Goal: Complete application form

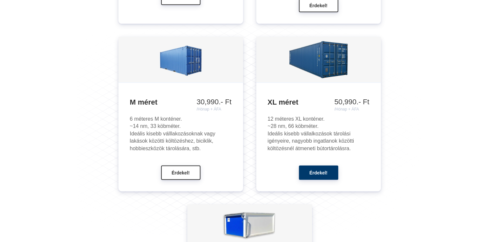
scroll to position [787, 0]
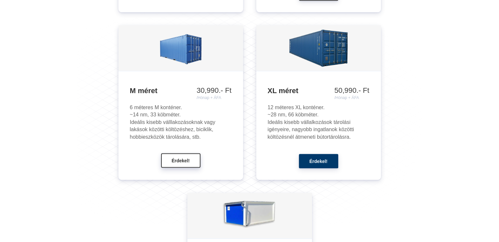
click at [172, 158] on span "Érdekel!" at bounding box center [180, 160] width 18 height 5
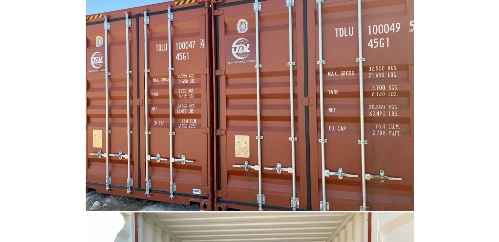
scroll to position [3312, 0]
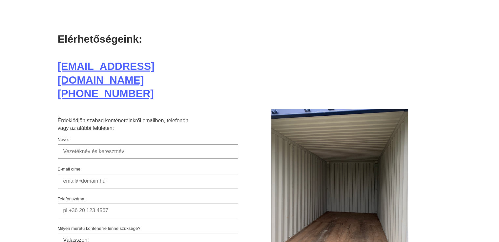
click at [80, 144] on input "Neve:" at bounding box center [148, 151] width 180 height 14
type input "[PERSON_NAME]"
click at [99, 174] on input "E-mail címe:" at bounding box center [148, 181] width 180 height 14
type input "[EMAIL_ADDRESS][DOMAIN_NAME]"
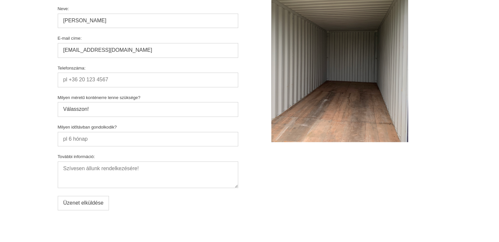
scroll to position [3443, 0]
click at [114, 72] on input "Telefonszáma:" at bounding box center [148, 79] width 180 height 14
type input "[PHONE_NUMBER]"
click at [90, 102] on select "Válasszon! M méret, 6x2,45x2,45; 14 nm XL méret, 12x2,45x2,45; 28 nm M méretnél…" at bounding box center [148, 109] width 180 height 14
select select "M"
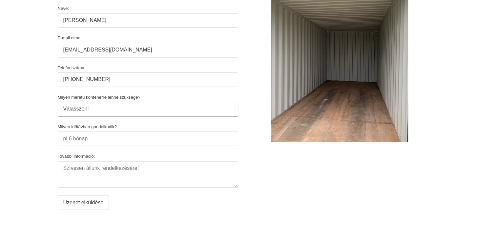
click at [58, 102] on select "Válasszon! M méret, 6x2,45x2,45; 14 nm XL méret, 12x2,45x2,45; 28 nm M méretnél…" at bounding box center [148, 109] width 180 height 14
click at [140, 131] on input "Milyen időtávban gondolkodik?" at bounding box center [148, 138] width 180 height 14
type input "12 hónap, vagy több"
click at [111, 161] on textarea "További információ:" at bounding box center [148, 174] width 180 height 27
type textarea "T"
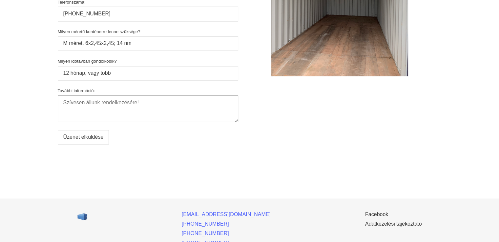
scroll to position [3559, 0]
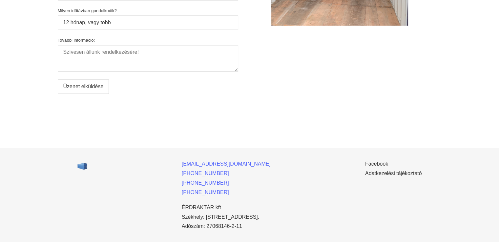
click at [87, 79] on input "Üzenet elküldése" at bounding box center [83, 86] width 51 height 14
click at [71, 45] on textarea "További információ:" at bounding box center [148, 58] width 180 height 27
type textarea "Tisztelt Hölgyem/ Uram! Cégesként venném ki a jelzett méretű konténert. Üdv [PE…"
click at [79, 79] on input "Üzenet elküldése" at bounding box center [83, 86] width 51 height 14
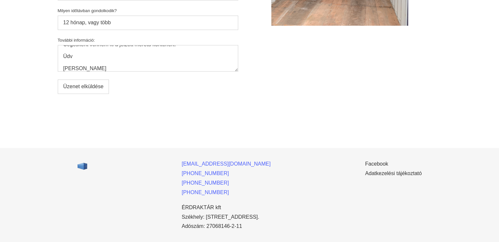
click at [87, 79] on input "Üzenet elküldése" at bounding box center [83, 86] width 51 height 14
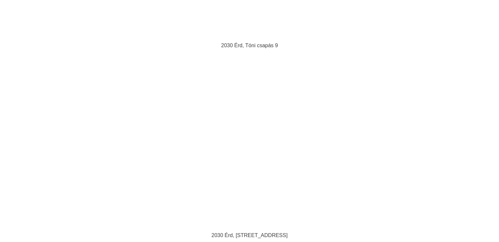
scroll to position [2510, 0]
